Goal: Task Accomplishment & Management: Complete application form

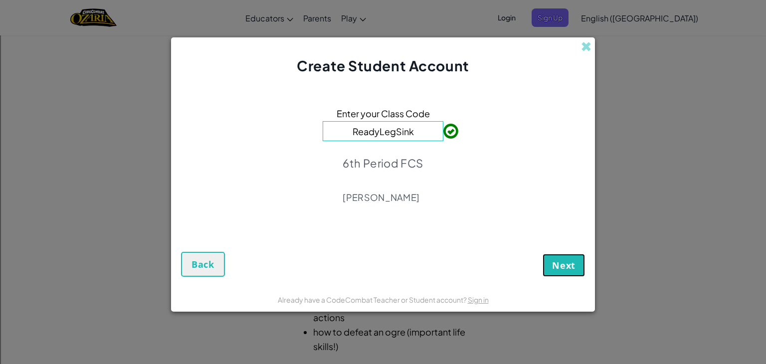
click at [567, 260] on span "Next" at bounding box center [563, 265] width 23 height 12
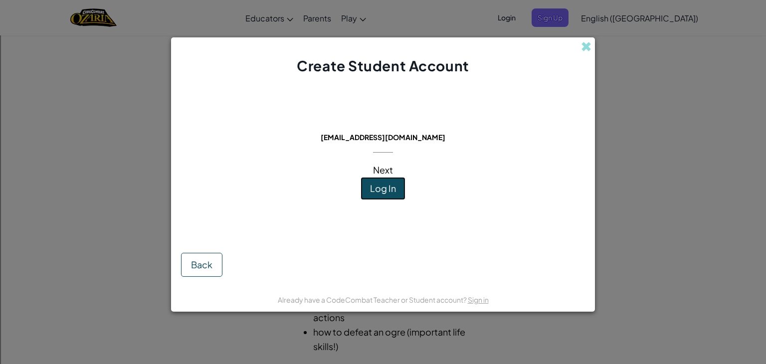
click at [383, 188] on span "Log In" at bounding box center [383, 187] width 26 height 11
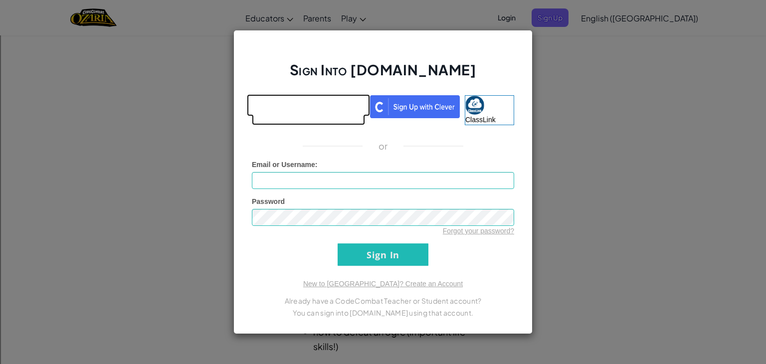
click at [337, 116] on link at bounding box center [308, 110] width 113 height 30
